Goal: Task Accomplishment & Management: Use online tool/utility

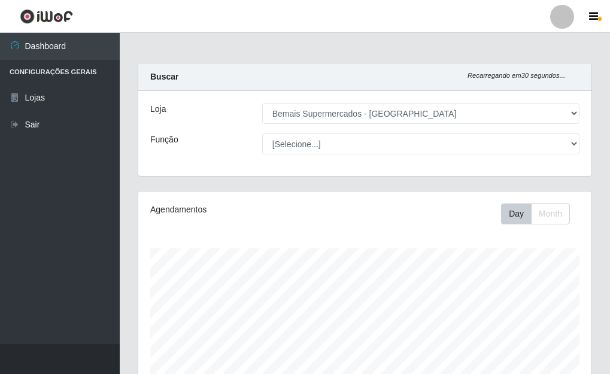
select select "249"
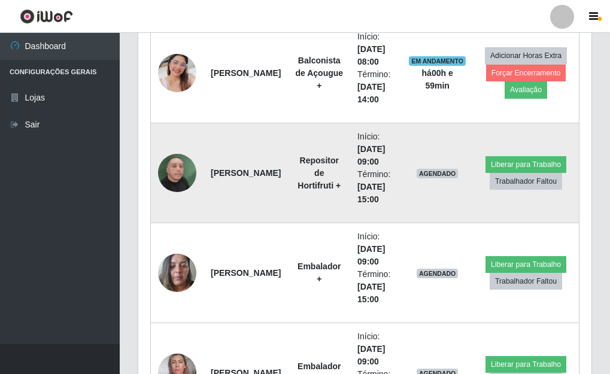
scroll to position [627, 0]
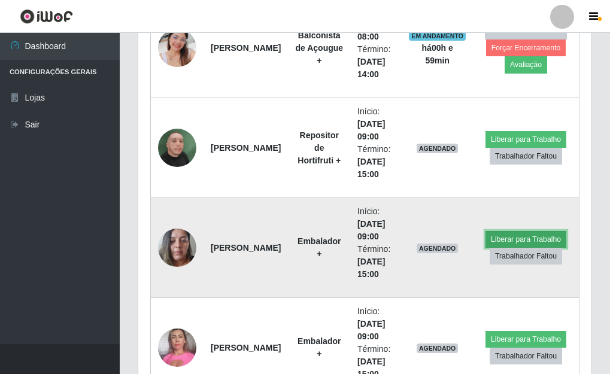
click at [506, 236] on button "Liberar para Trabalho" at bounding box center [526, 239] width 81 height 17
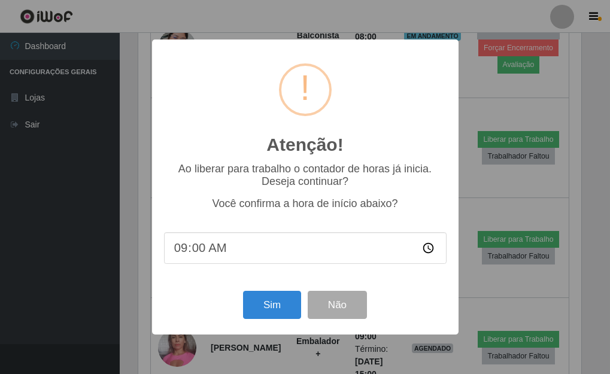
scroll to position [248, 446]
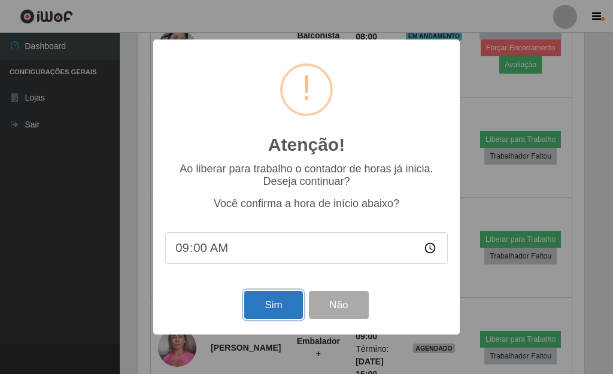
click at [280, 305] on button "Sim" at bounding box center [273, 305] width 58 height 28
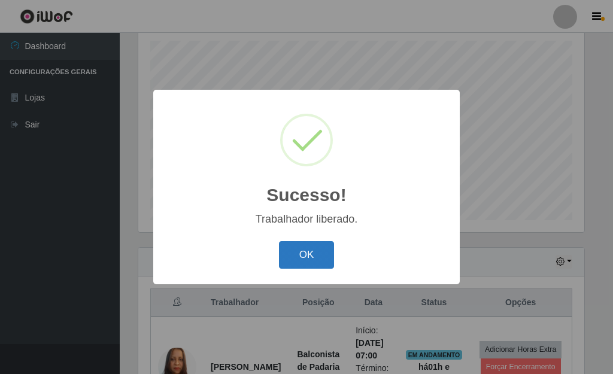
click at [318, 253] on button "OK" at bounding box center [307, 255] width 56 height 28
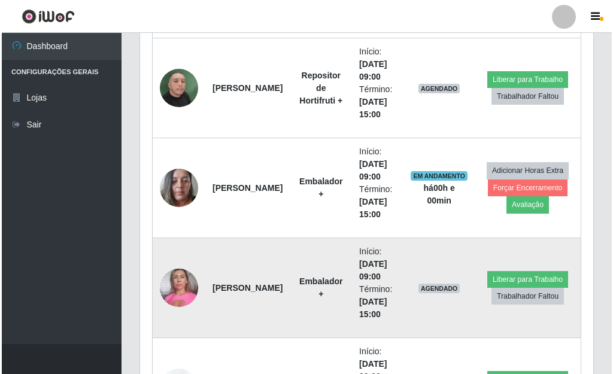
scroll to position [747, 0]
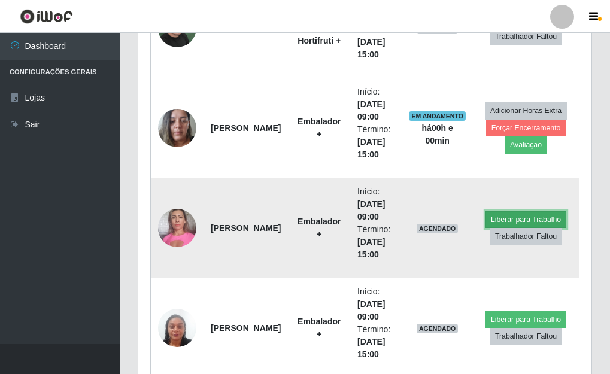
click at [525, 220] on button "Liberar para Trabalho" at bounding box center [526, 219] width 81 height 17
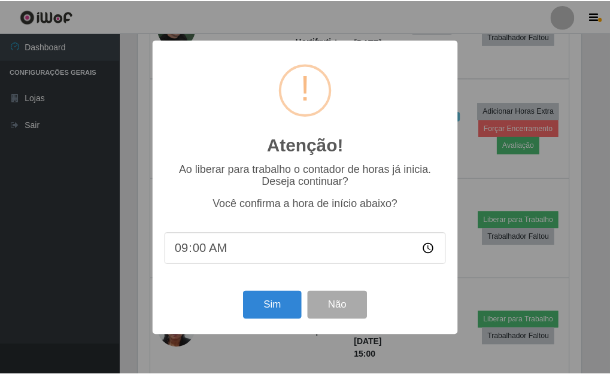
scroll to position [248, 446]
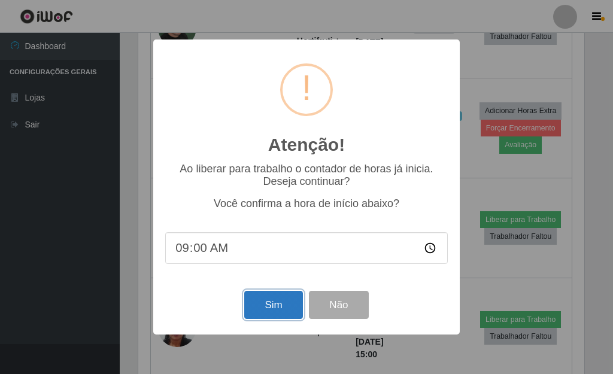
click at [271, 308] on button "Sim" at bounding box center [273, 305] width 58 height 28
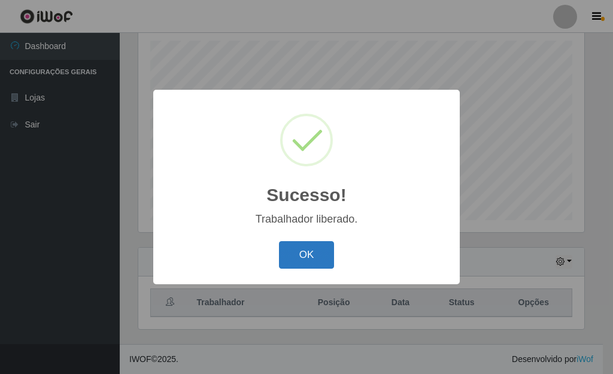
click at [314, 250] on button "OK" at bounding box center [307, 255] width 56 height 28
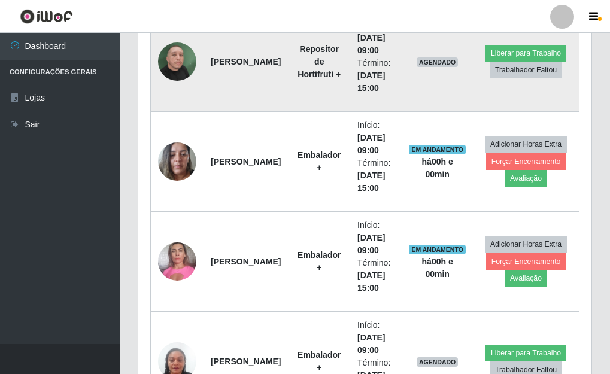
scroll to position [687, 0]
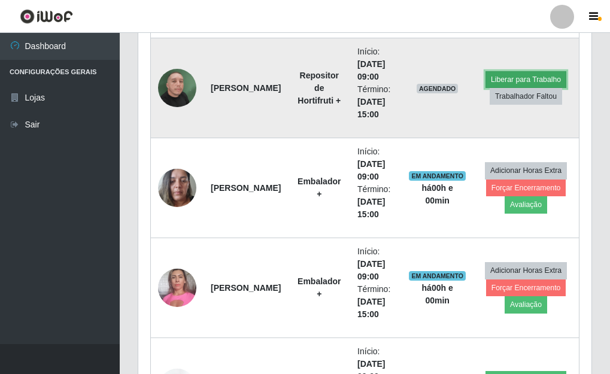
click at [504, 81] on button "Liberar para Trabalho" at bounding box center [526, 79] width 81 height 17
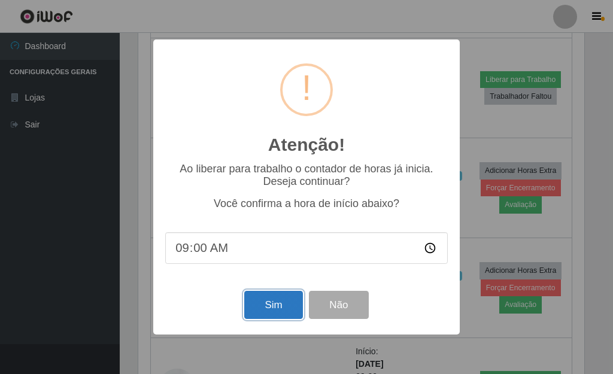
click at [265, 307] on button "Sim" at bounding box center [273, 305] width 58 height 28
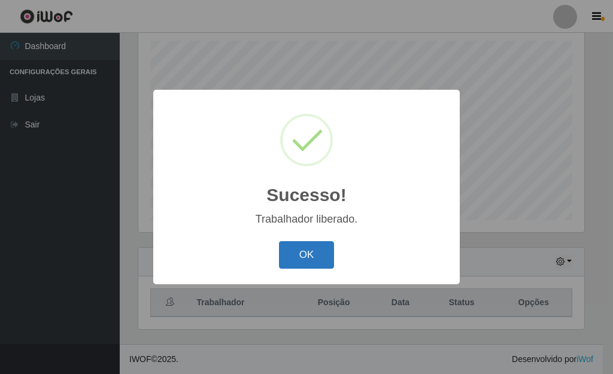
click at [298, 253] on button "OK" at bounding box center [307, 255] width 56 height 28
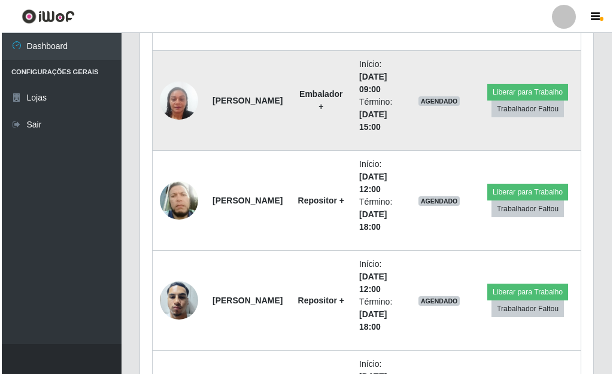
scroll to position [986, 0]
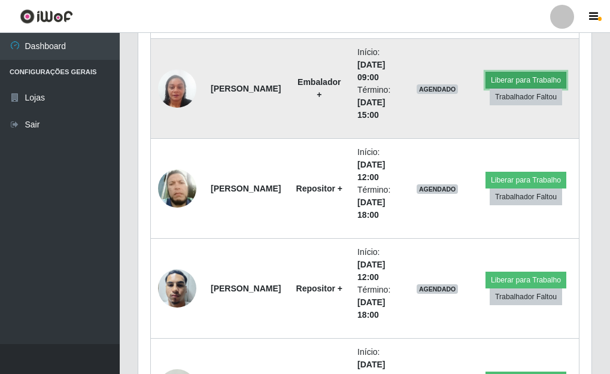
click at [499, 78] on button "Liberar para Trabalho" at bounding box center [526, 80] width 81 height 17
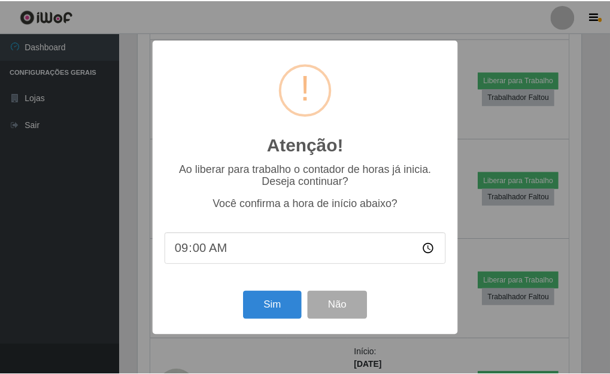
scroll to position [248, 446]
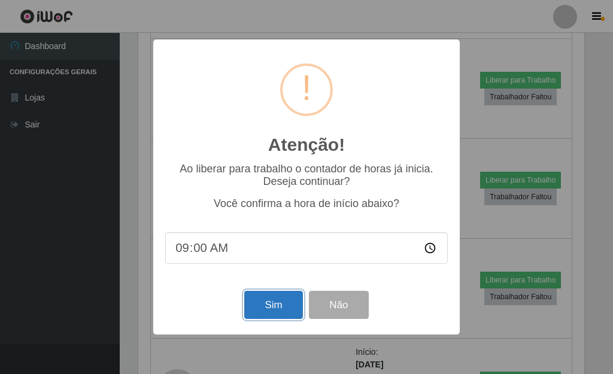
click at [274, 308] on button "Sim" at bounding box center [273, 305] width 58 height 28
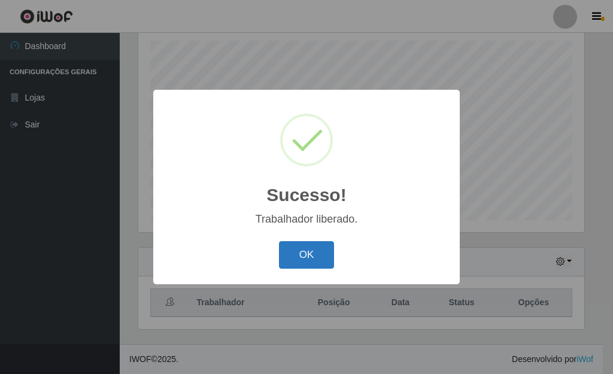
click at [312, 253] on button "OK" at bounding box center [307, 255] width 56 height 28
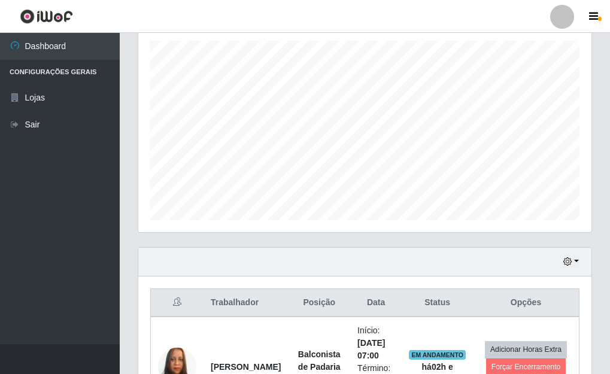
scroll to position [248, 453]
